Goal: Information Seeking & Learning: Learn about a topic

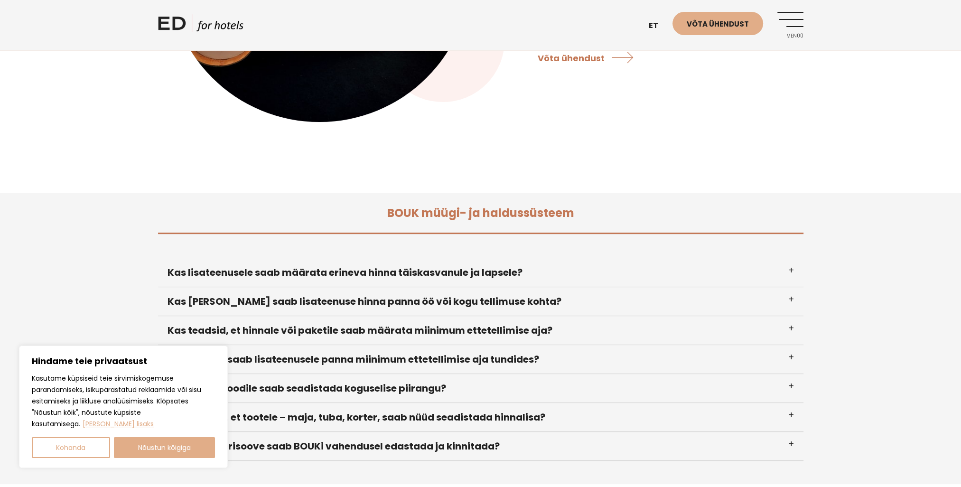
scroll to position [285, 0]
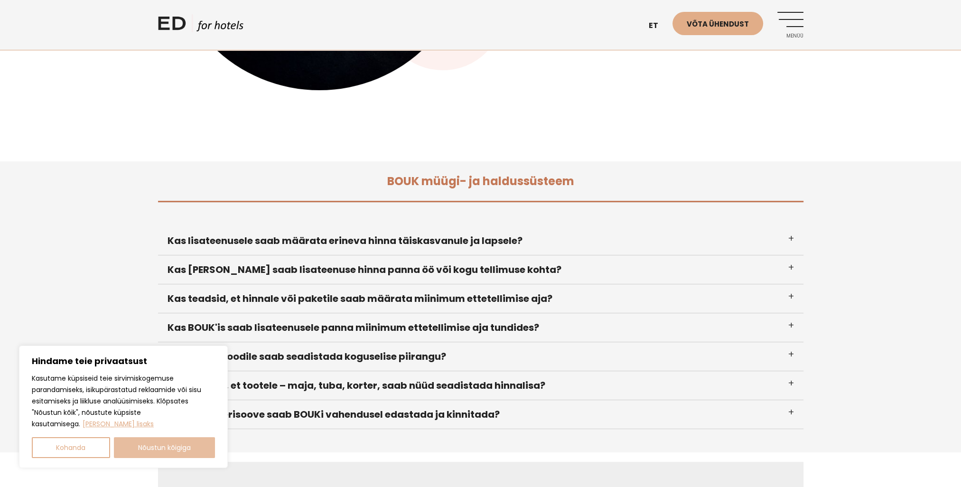
click at [142, 449] on button "Nõustun kõigiga" at bounding box center [165, 447] width 102 height 21
checkbox input "true"
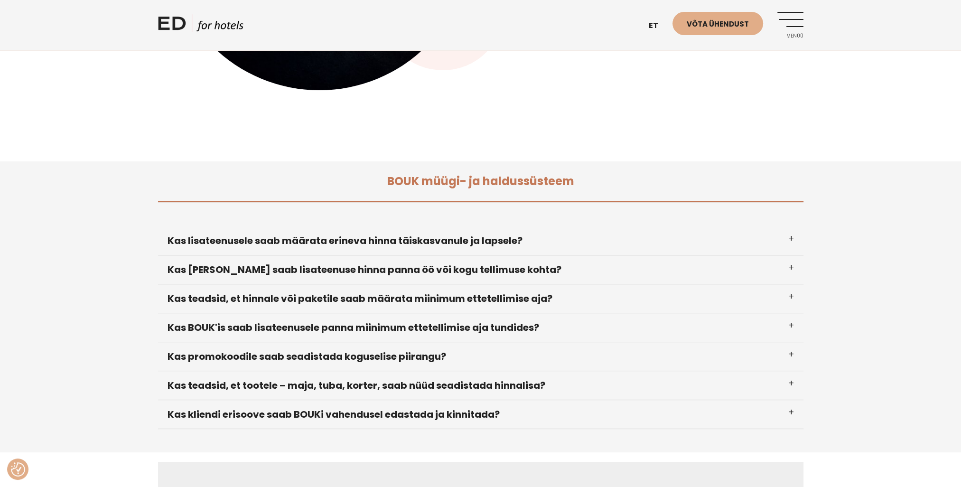
click at [789, 235] on h3 "Kas lisateenusele saab määrata erineva hinna täiskasvanule ja lapsele?" at bounding box center [481, 240] width 646 height 29
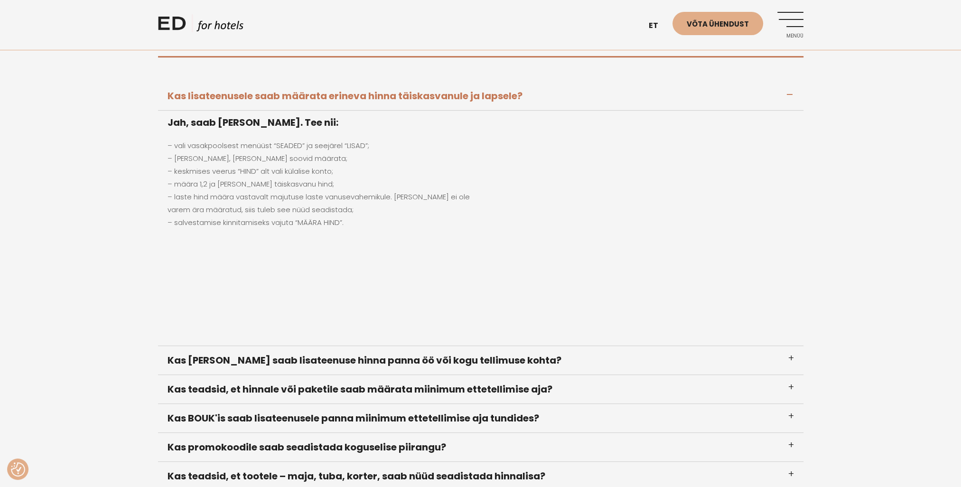
scroll to position [475, 0]
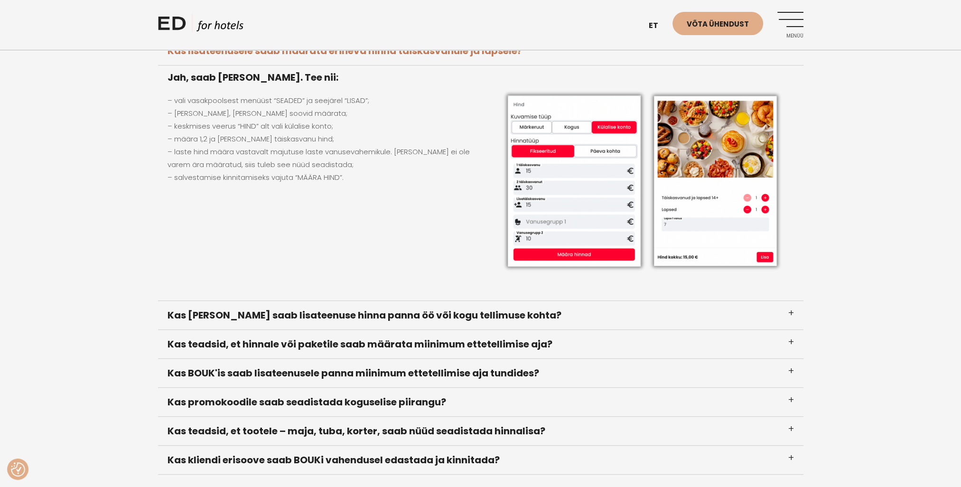
click at [437, 316] on h3 "Kas [PERSON_NAME] saab lisateenuse hinna panna öö või kogu tellimuse kohta?" at bounding box center [481, 315] width 646 height 29
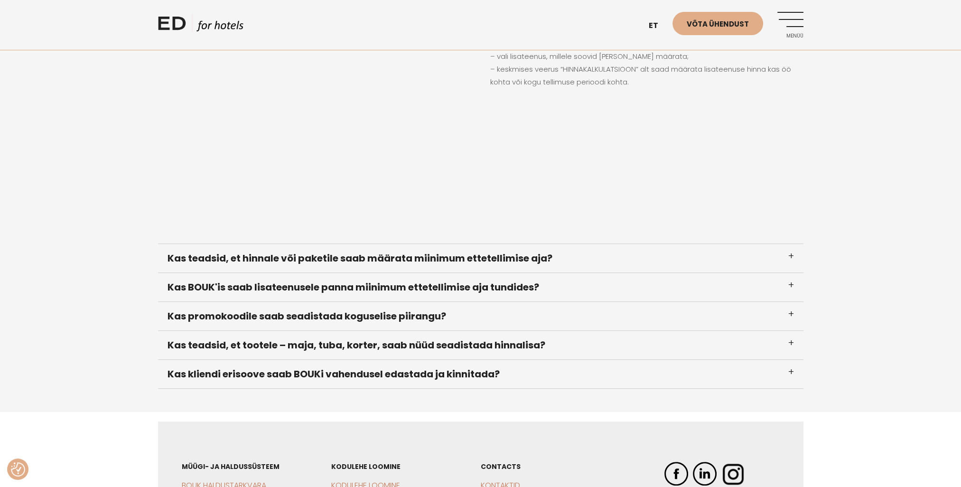
scroll to position [570, 0]
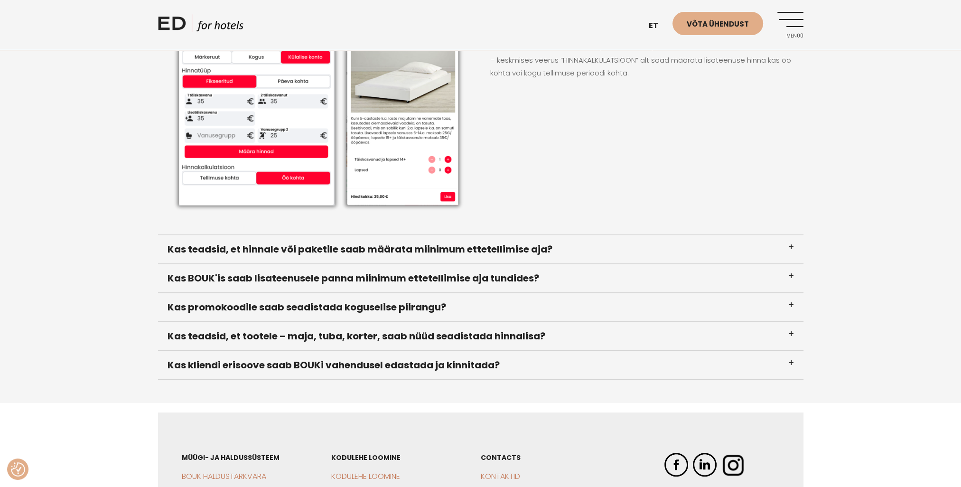
click at [494, 245] on h3 "Kas teadsid, et hinnale või paketile saab määrata miinimum ettetellimise aja?" at bounding box center [481, 249] width 646 height 29
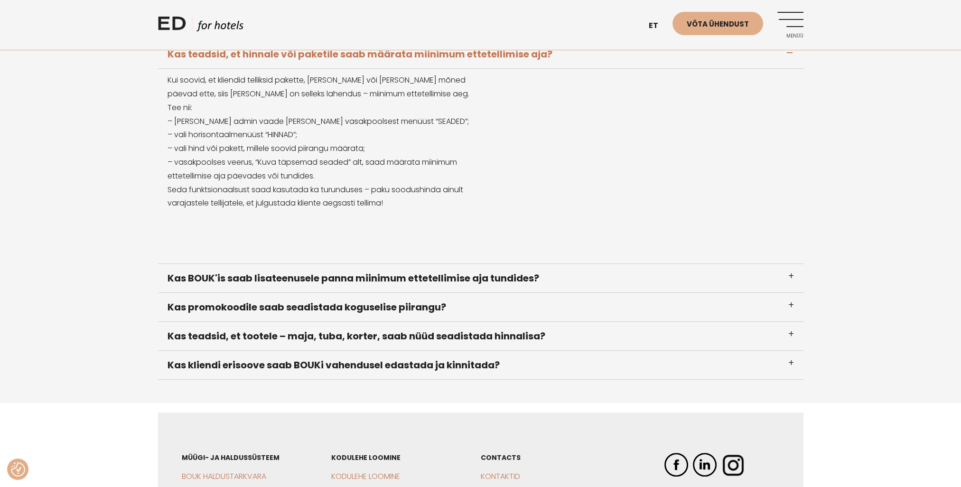
scroll to position [475, 0]
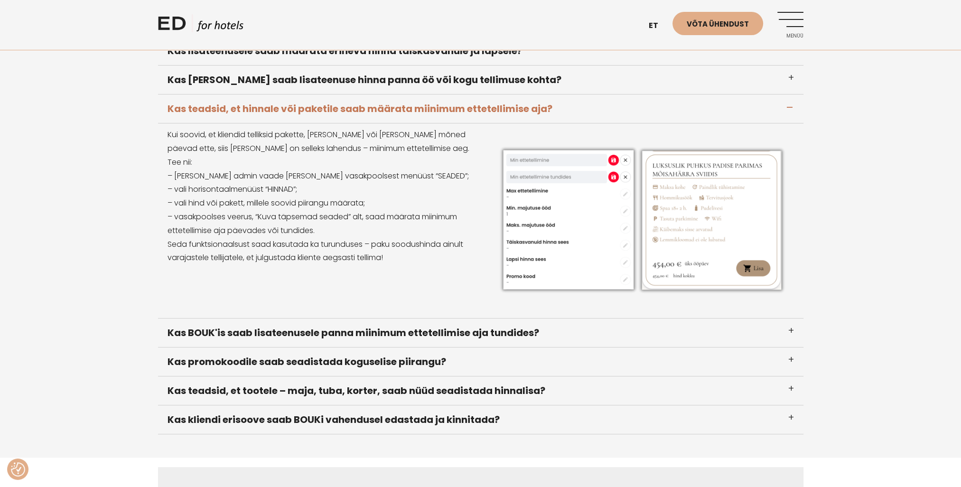
click at [304, 331] on h3 "Kas BOUK'is saab lisateenusele panna miinimum ettetellimise aja tundides?" at bounding box center [481, 333] width 646 height 29
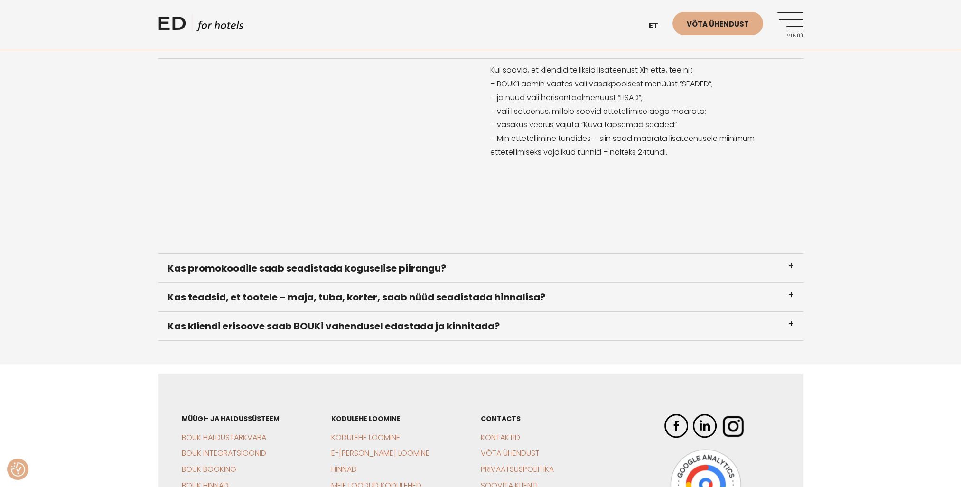
scroll to position [570, 0]
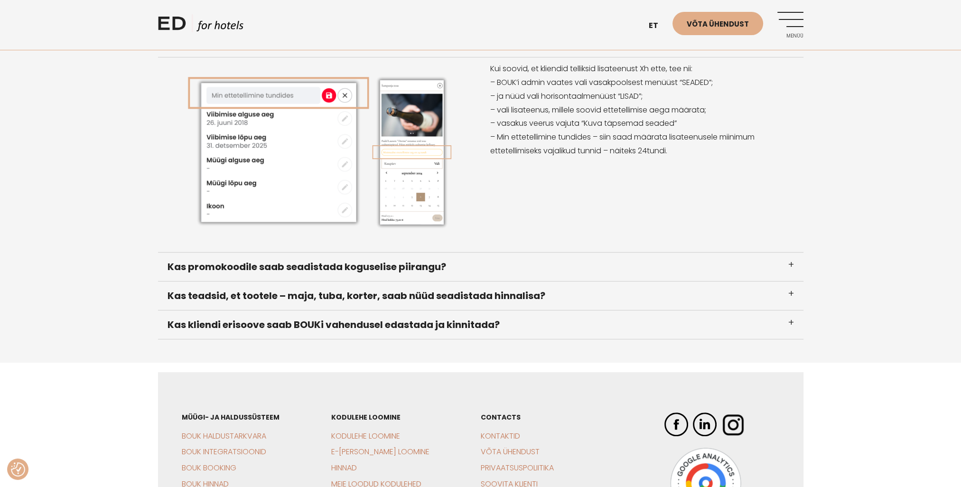
click at [427, 261] on h3 "Kas promokoodile saab seadistada koguselise piirangu?" at bounding box center [481, 267] width 646 height 29
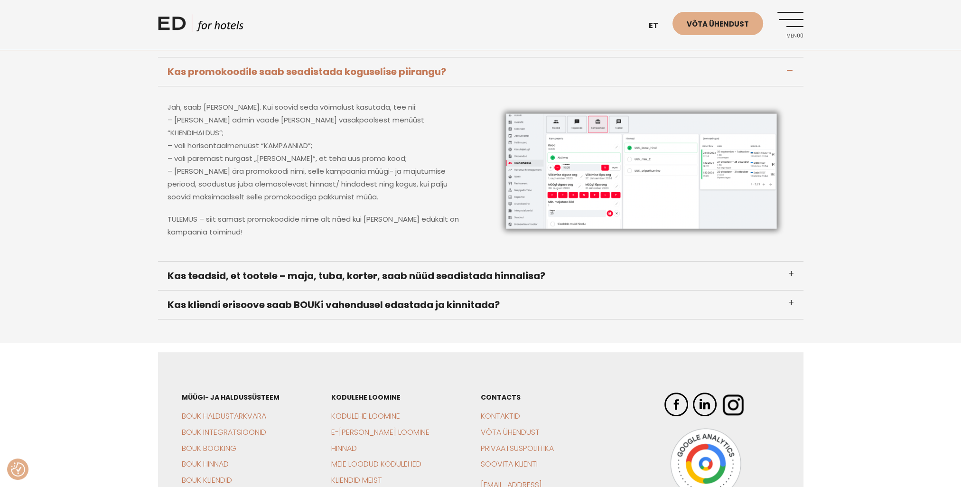
click at [321, 305] on h3 "Kas kliendi erisoove saab BOUKi vahendusel edastada ja kinnitada?" at bounding box center [481, 304] width 646 height 29
